Goal: Check status: Check status

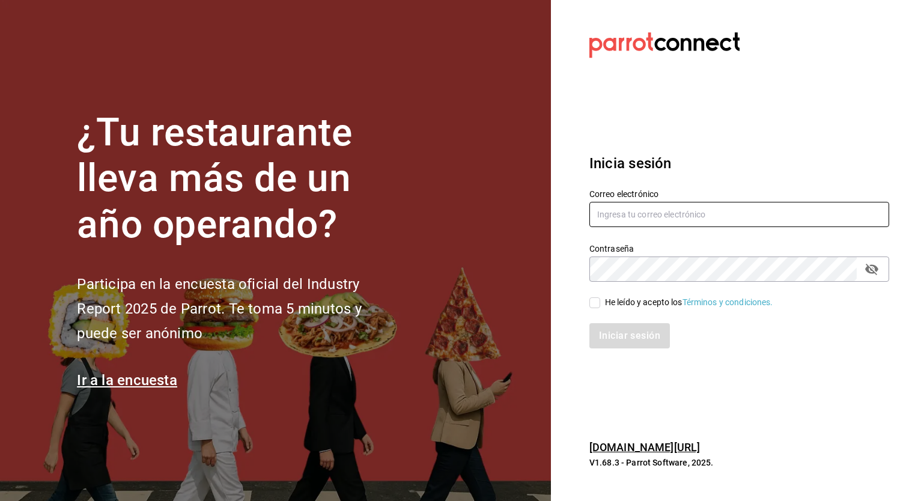
type input "[EMAIL_ADDRESS][PERSON_NAME][DOMAIN_NAME]"
click at [591, 306] on input "He leído y acepto los Términos y condiciones." at bounding box center [594, 302] width 11 height 11
checkbox input "true"
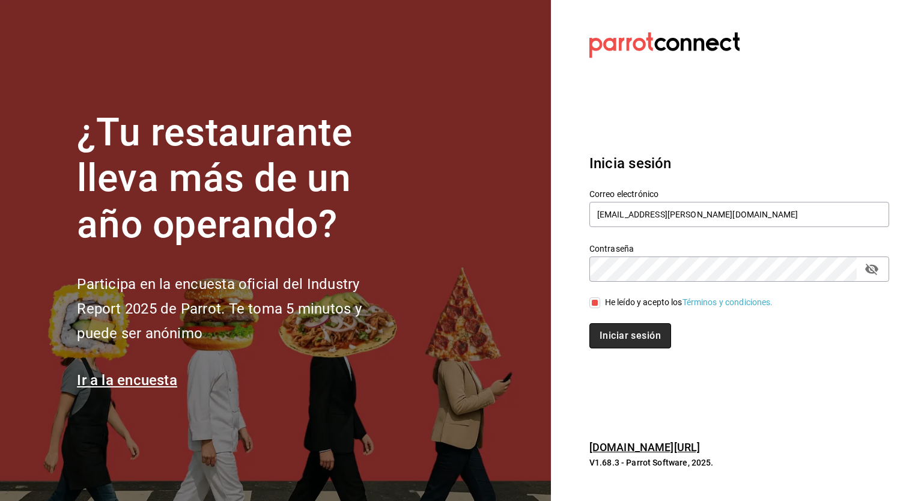
click at [626, 344] on button "Iniciar sesión" at bounding box center [630, 335] width 82 height 25
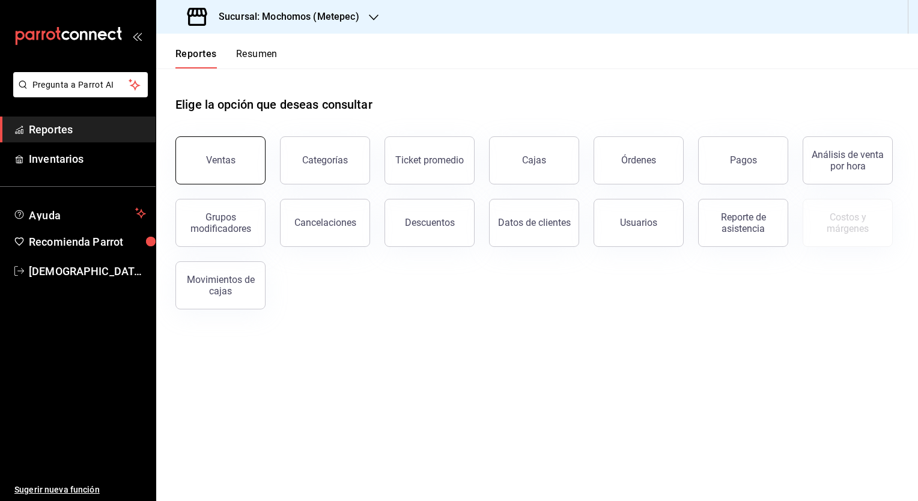
click at [232, 160] on div "Ventas" at bounding box center [220, 159] width 29 height 11
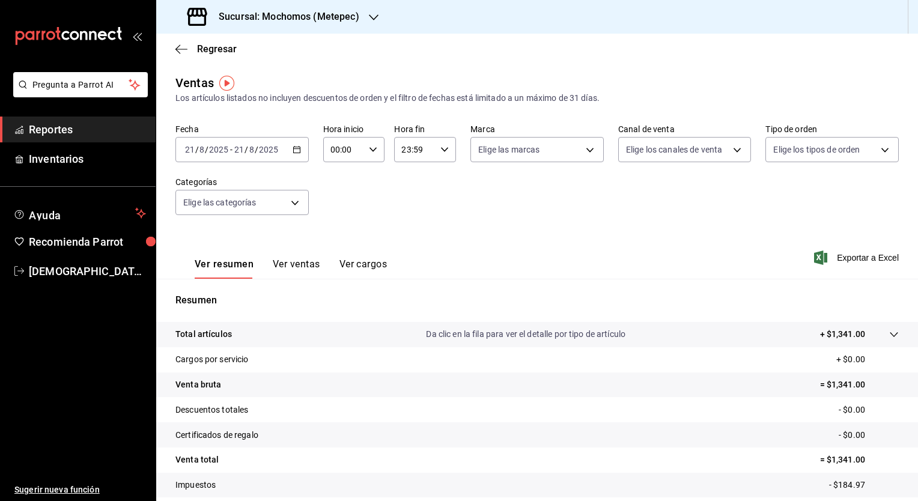
click at [291, 154] on div "2025-08-21 21 / 8 / 2025 - 2025-08-21 21 / 8 / 2025" at bounding box center [241, 149] width 133 height 25
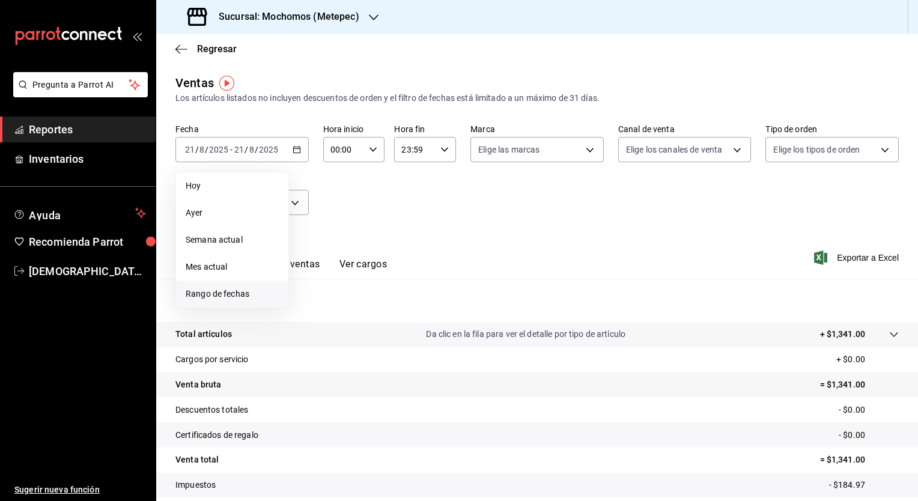
click at [214, 289] on span "Rango de fechas" at bounding box center [232, 294] width 93 height 13
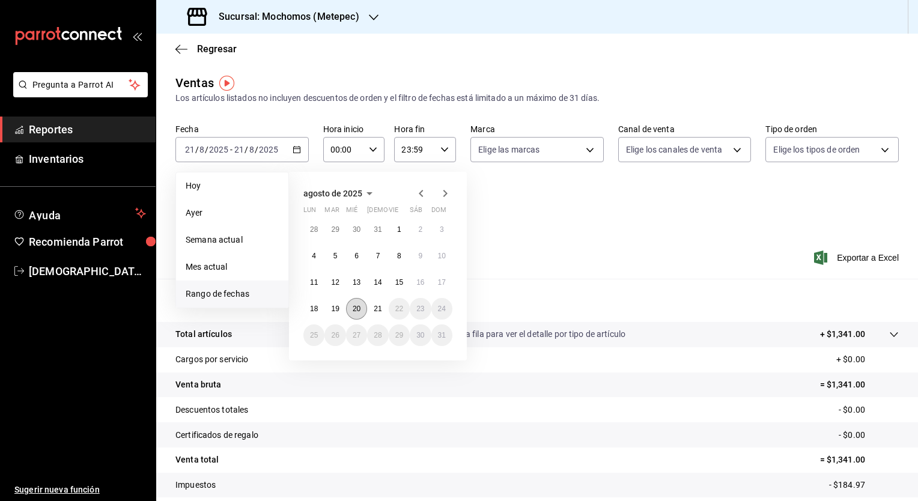
click at [351, 303] on button "20" at bounding box center [356, 309] width 21 height 22
click at [377, 304] on abbr "21" at bounding box center [378, 308] width 8 height 8
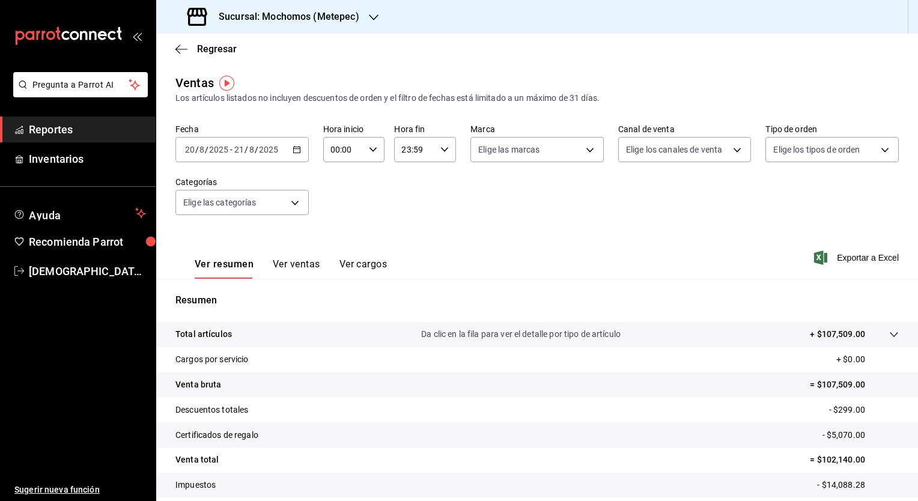
click at [369, 151] on icon "button" at bounding box center [373, 149] width 8 height 8
click at [337, 228] on span "05" at bounding box center [336, 228] width 11 height 10
type input "05:00"
click at [410, 151] on div at bounding box center [459, 250] width 918 height 501
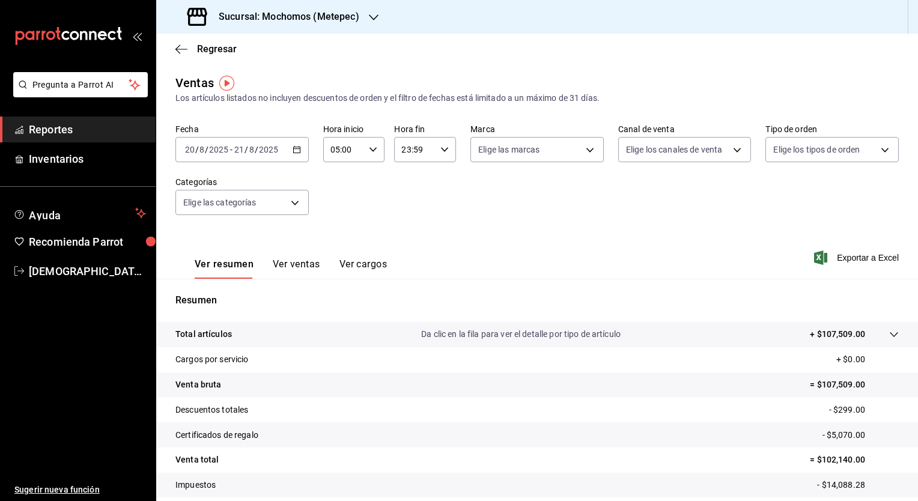
click at [410, 151] on input "23:59" at bounding box center [414, 150] width 41 height 24
click at [408, 193] on span "04" at bounding box center [406, 194] width 11 height 10
type input "04:59"
click at [614, 213] on div at bounding box center [459, 250] width 918 height 501
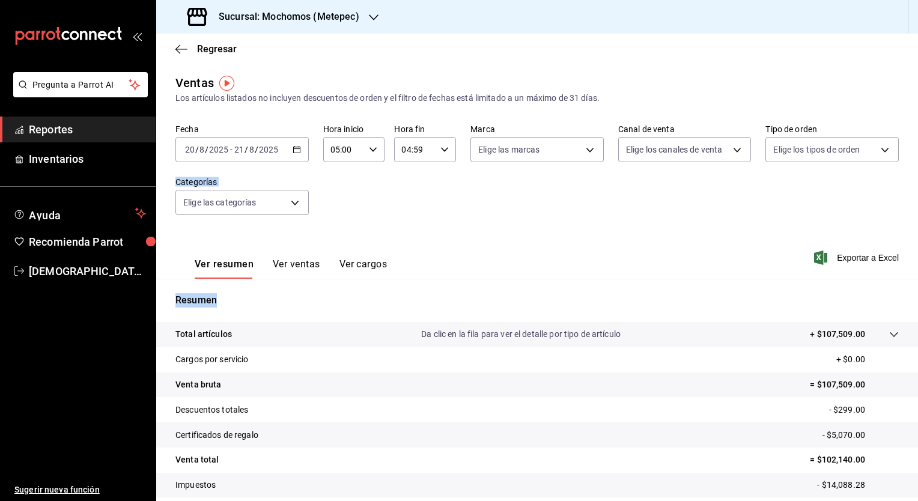
drag, startPoint x: 907, startPoint y: 219, endPoint x: 906, endPoint y: 288, distance: 69.1
click at [906, 288] on div "Ventas Los artículos listados no incluyen descuentos de orden y el filtro de fe…" at bounding box center [536, 315] width 761 height 482
click at [306, 13] on h3 "Sucursal: Mochomos (Metepec)" at bounding box center [284, 17] width 150 height 14
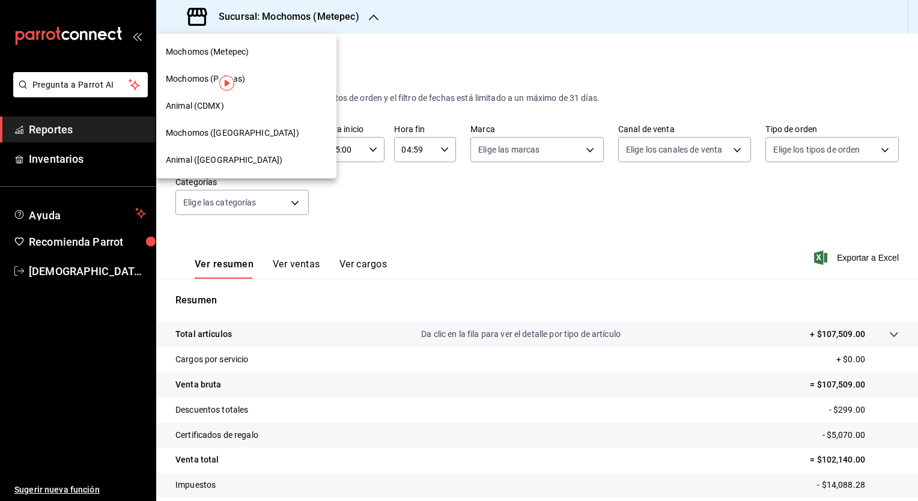
click at [221, 133] on span "Mochomos (Puebla)" at bounding box center [232, 133] width 133 height 13
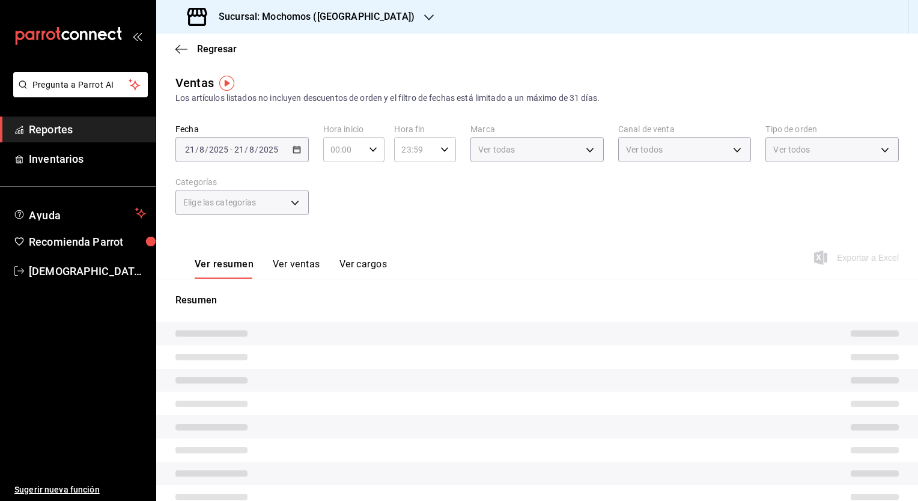
type input "05:00"
type input "04:59"
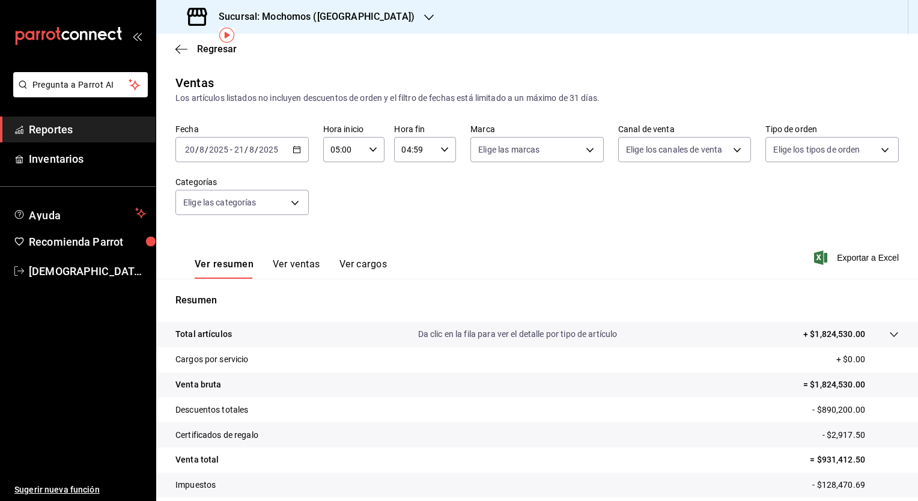
scroll to position [74, 0]
